Goal: Navigation & Orientation: Find specific page/section

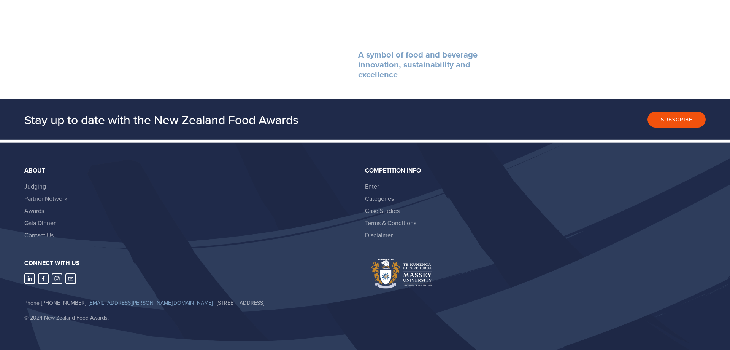
scroll to position [1017, 0]
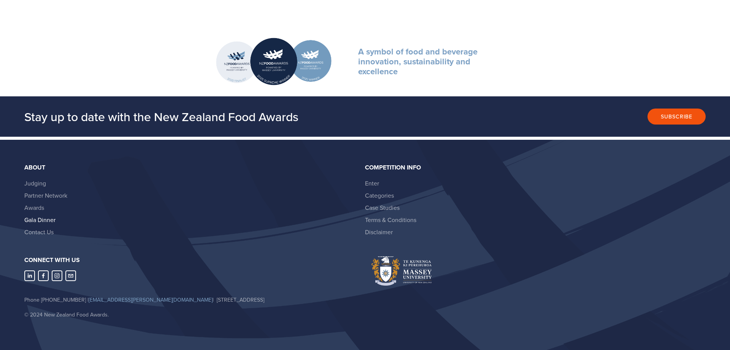
click at [39, 219] on link "Gala Dinner" at bounding box center [39, 219] width 31 height 8
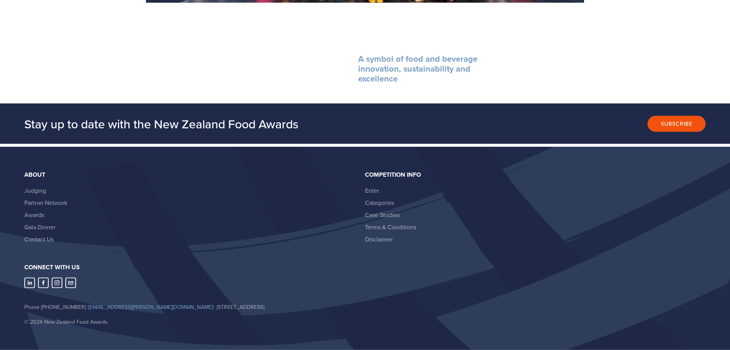
scroll to position [1017, 0]
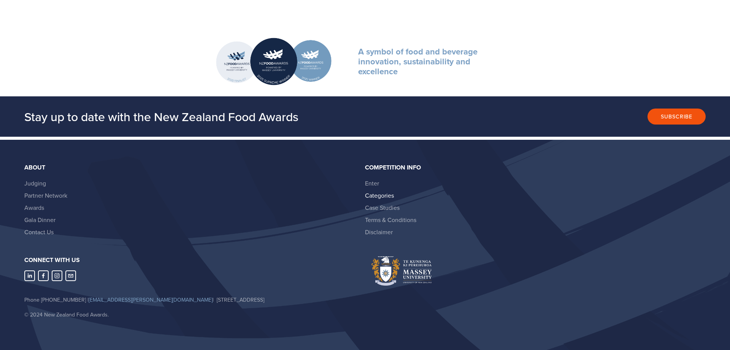
click at [384, 197] on link "Categories" at bounding box center [379, 195] width 29 height 8
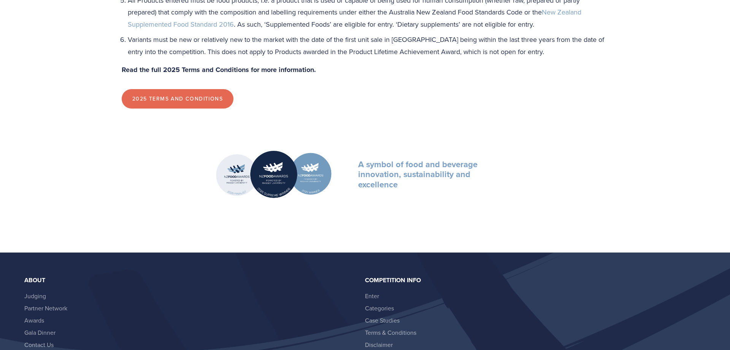
scroll to position [1164, 0]
